Goal: Information Seeking & Learning: Learn about a topic

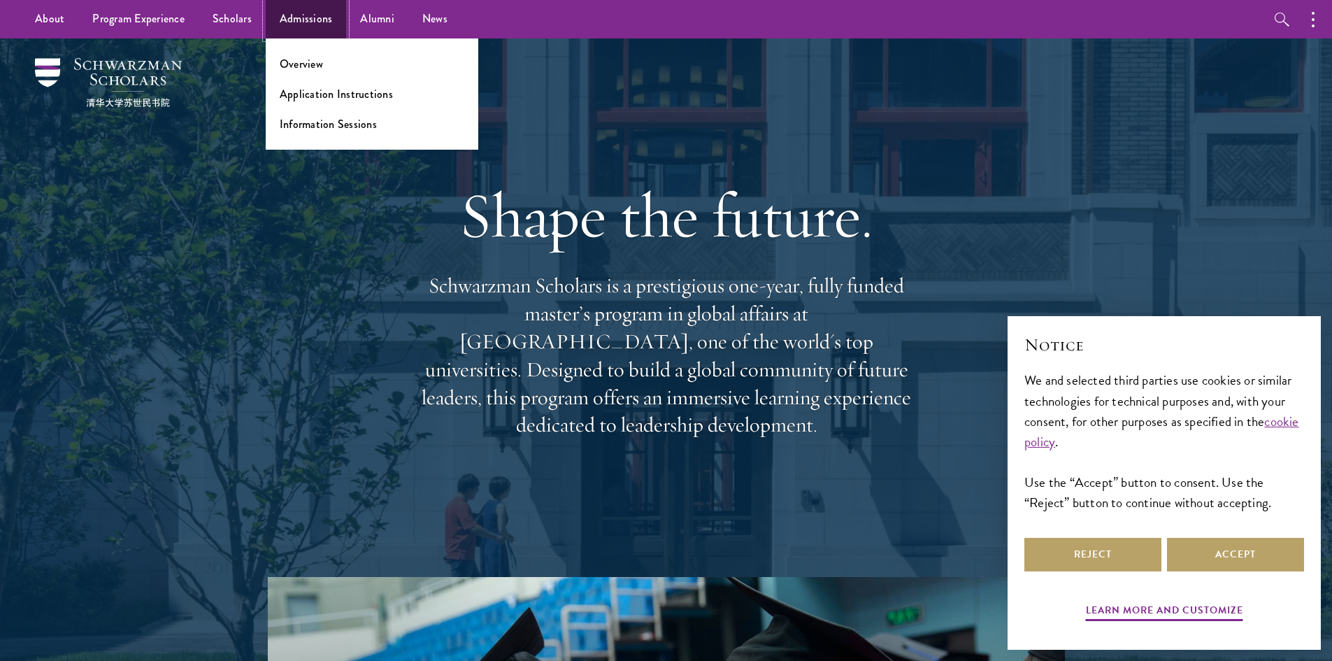
click at [329, 24] on link "Admissions" at bounding box center [306, 19] width 81 height 38
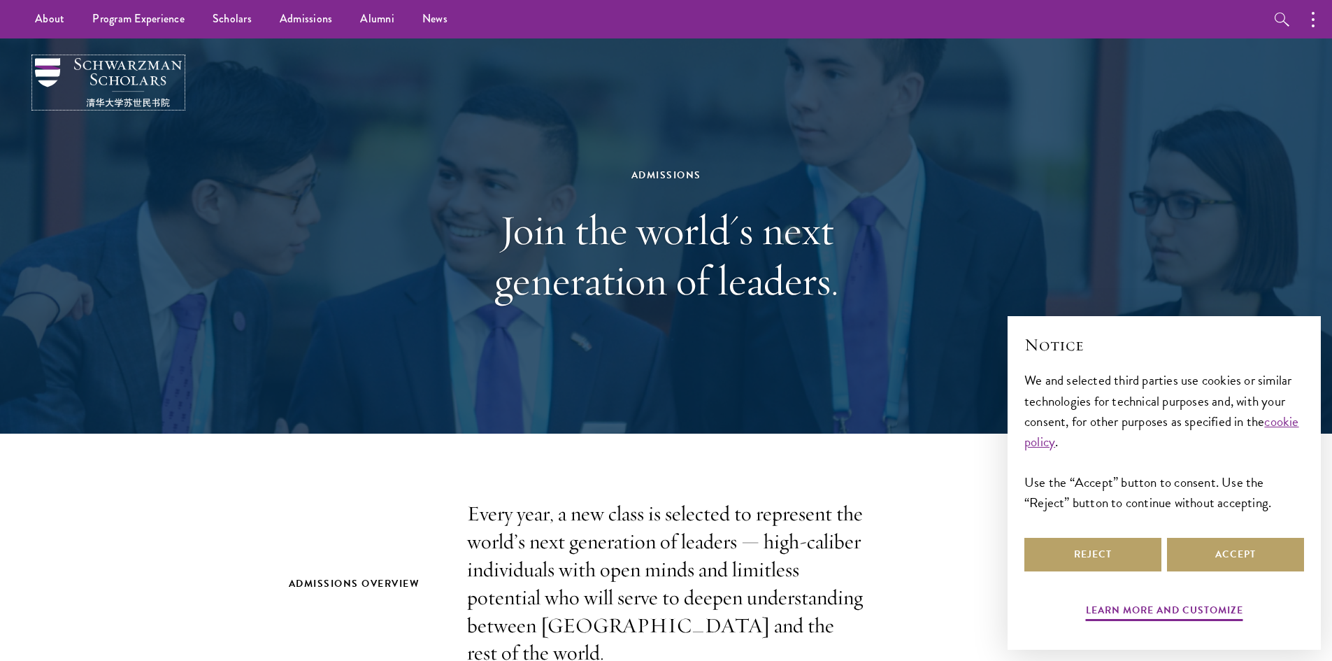
click at [133, 79] on img at bounding box center [108, 82] width 147 height 49
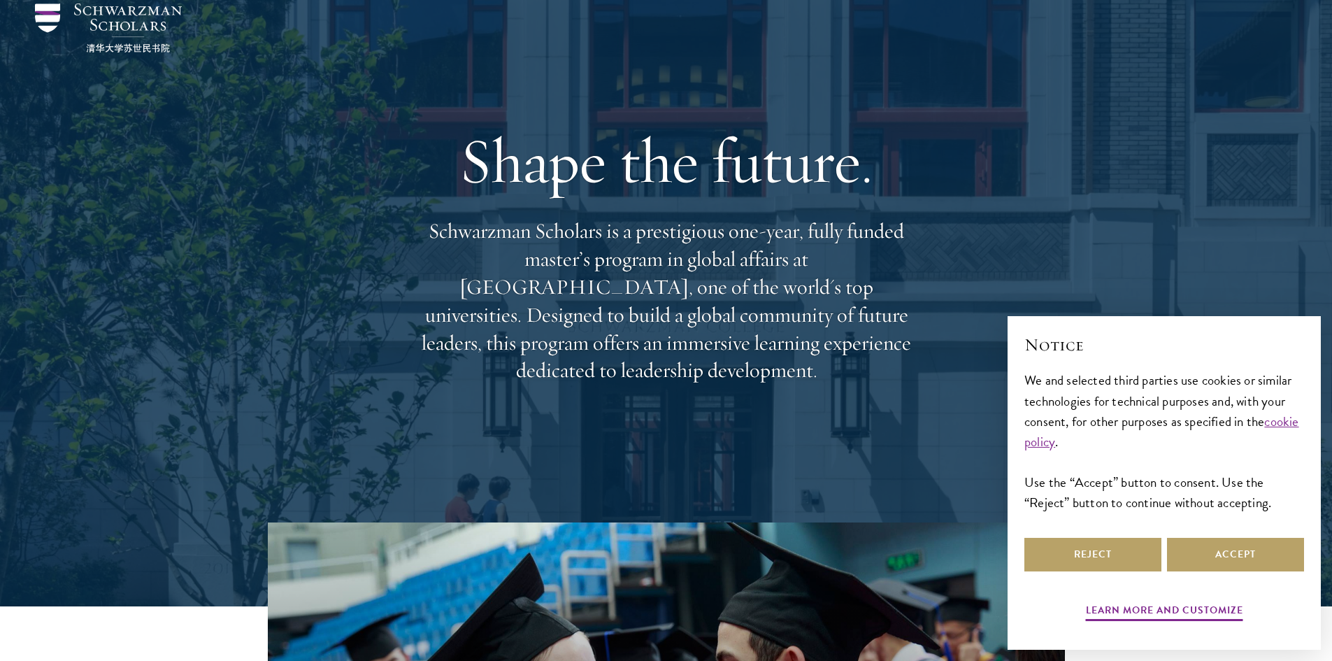
scroll to position [70, 0]
